Goal: Transaction & Acquisition: Purchase product/service

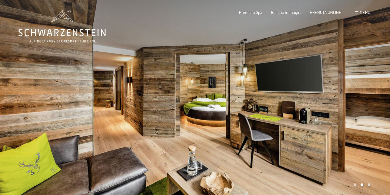
click at [56, 27] on icon at bounding box center [62, 26] width 87 height 33
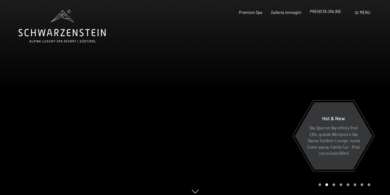
click at [340, 12] on span "PRENOTA ONLINE" at bounding box center [325, 11] width 31 height 5
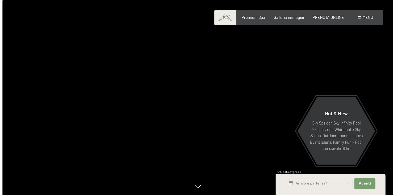
scroll to position [6, 0]
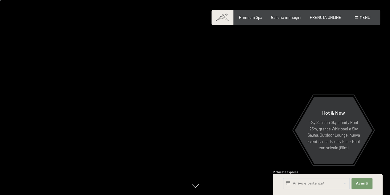
click at [365, 15] on span "Menu" at bounding box center [365, 17] width 10 height 5
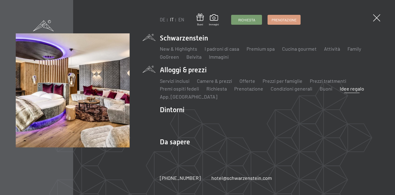
click at [345, 89] on link "Idee regalo" at bounding box center [352, 88] width 24 height 6
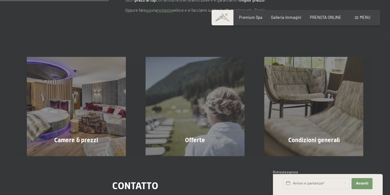
scroll to position [92, 0]
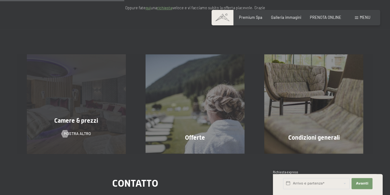
click at [82, 121] on div "Prenotazione Richiesta Premium Spa Galleria immagini PRENOTA ONLINE Menu DE IT …" at bounding box center [195, 156] width 390 height 497
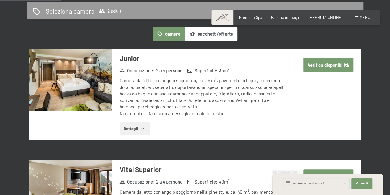
scroll to position [339, 0]
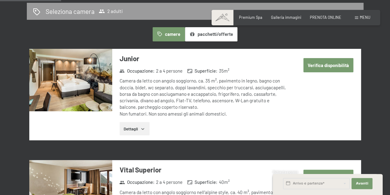
click at [326, 64] on button "Verifica disponibilità" at bounding box center [329, 65] width 50 height 14
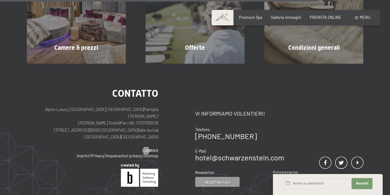
scroll to position [475, 0]
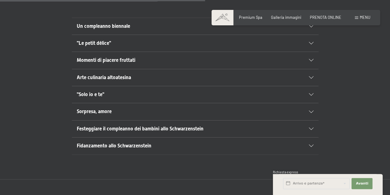
scroll to position [360, 0]
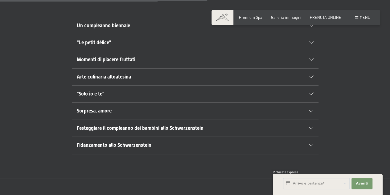
click at [115, 110] on h2 "Sorpresa, amore" at bounding box center [183, 110] width 213 height 7
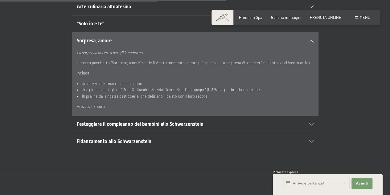
scroll to position [431, 0]
click at [118, 122] on span "Festeggiare il compleanno dei bambini allo Schwarzenstein" at bounding box center [140, 124] width 127 height 6
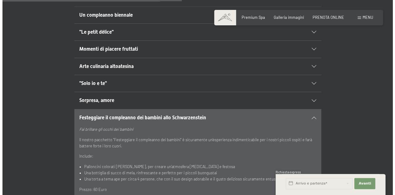
scroll to position [348, 0]
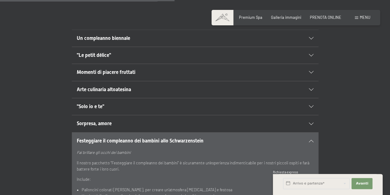
click at [114, 71] on span "Momenti di piacere fruttati" at bounding box center [106, 72] width 59 height 6
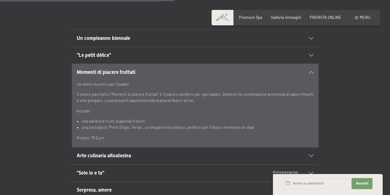
click at [106, 54] on span ""Le petit délice"" at bounding box center [94, 55] width 34 height 6
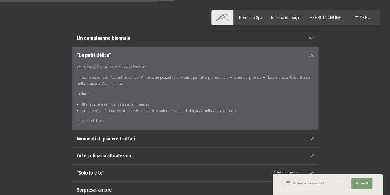
click at [373, 8] on div "Un compleanno biennale Festeggiate un compleanno biennale (20, 30, 40 anni ecc.…" at bounding box center [195, 131] width 390 height 252
click at [359, 20] on div "Prenotazione Richiesta Premium Spa Galleria immagini PRENOTA ONLINE Menu DE IT …" at bounding box center [296, 18] width 149 height 6
click at [361, 19] on span "Menu" at bounding box center [365, 17] width 10 height 5
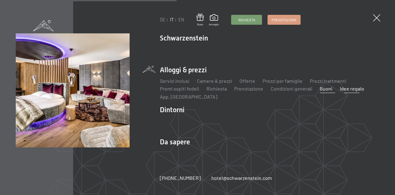
click at [321, 89] on link "Buoni" at bounding box center [326, 88] width 13 height 6
